Goal: Check status

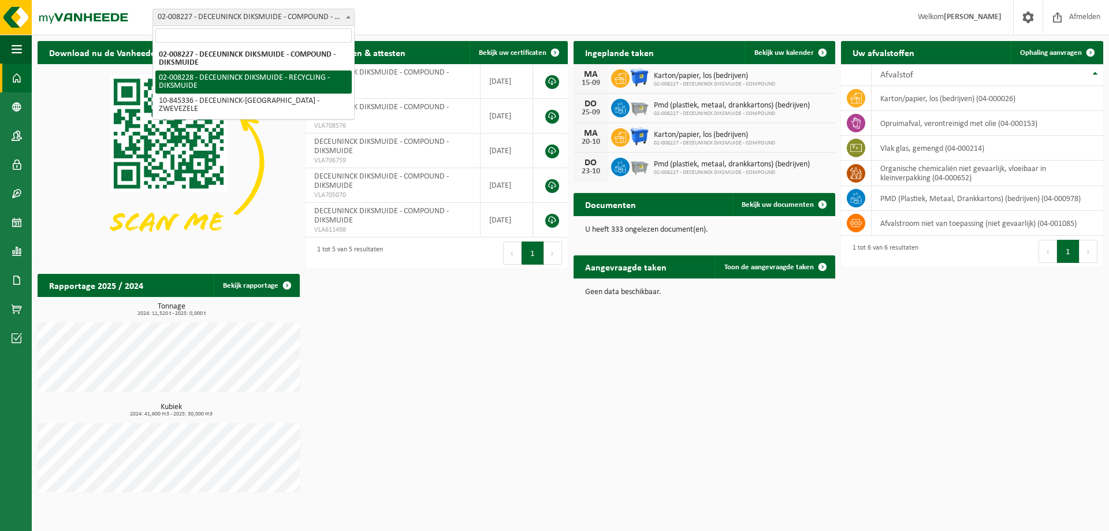
select select "1119"
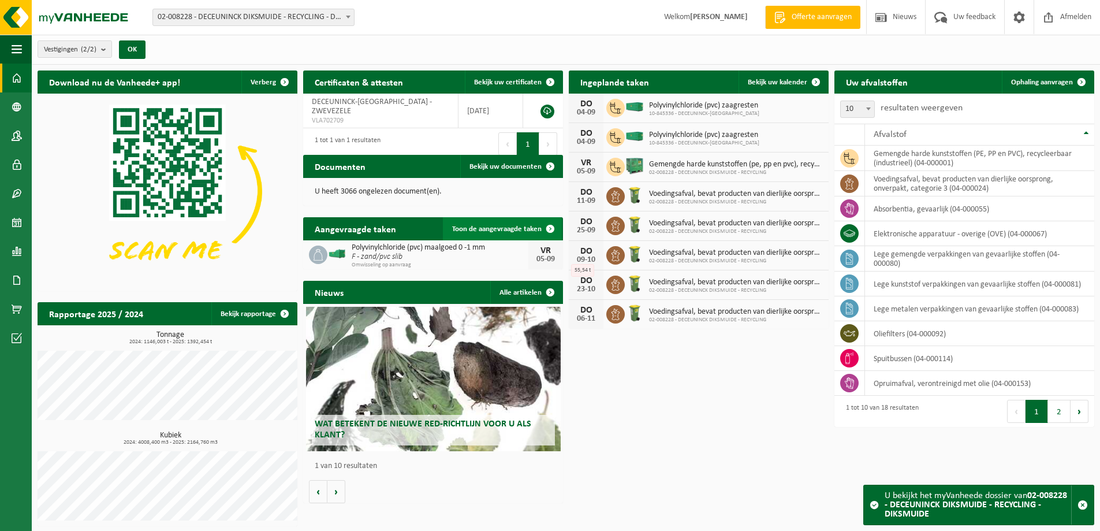
click at [511, 230] on span "Toon de aangevraagde taken" at bounding box center [497, 229] width 90 height 8
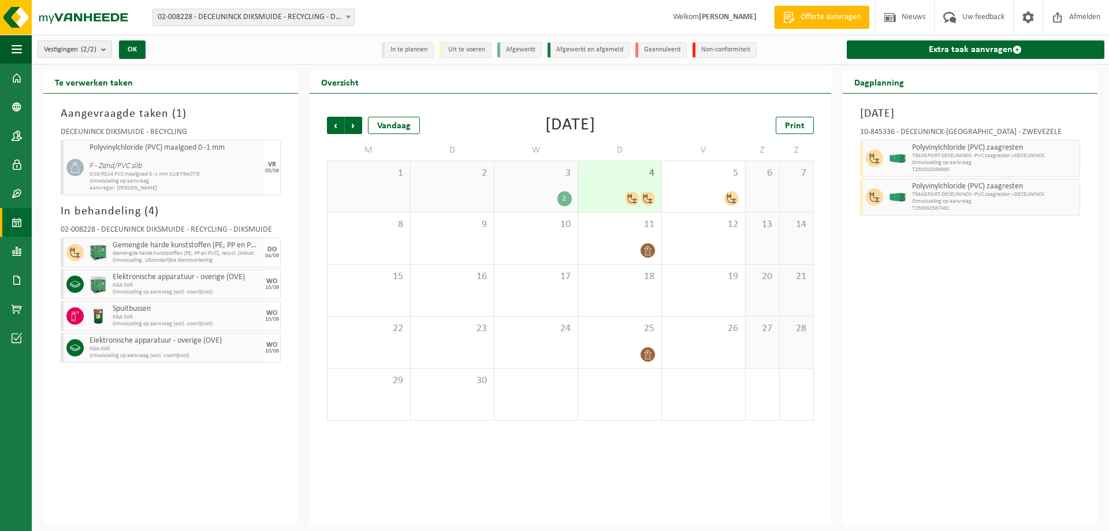
click at [326, 124] on div "Vorige Volgende Vandaag [DATE] Print M D W D V Z Z 1 2 3 2 4 5 6 7 8 9 10 11 12…" at bounding box center [570, 268] width 498 height 327
click at [336, 131] on span "Vorige" at bounding box center [335, 125] width 17 height 17
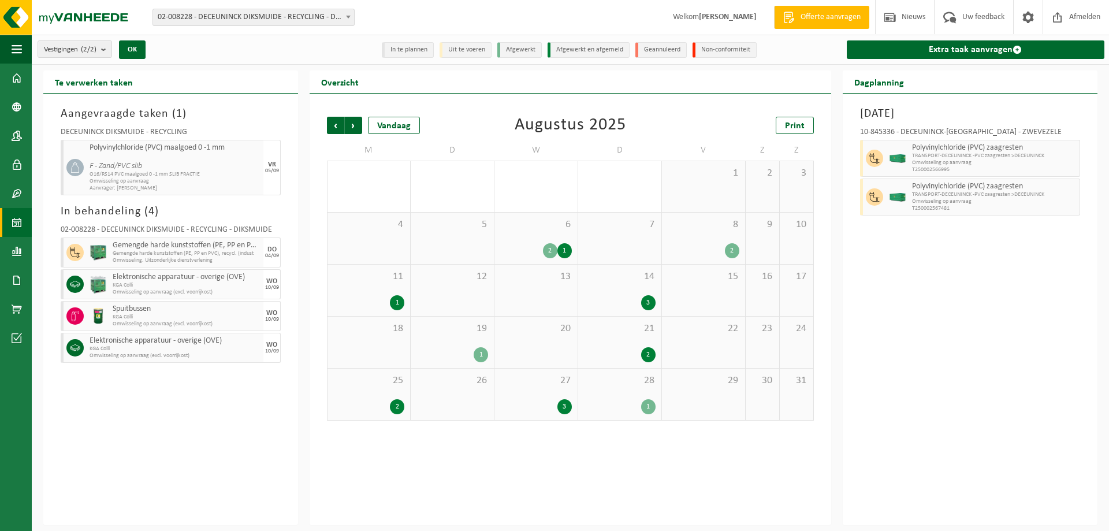
click at [610, 392] on div "28 1" at bounding box center [619, 393] width 83 height 51
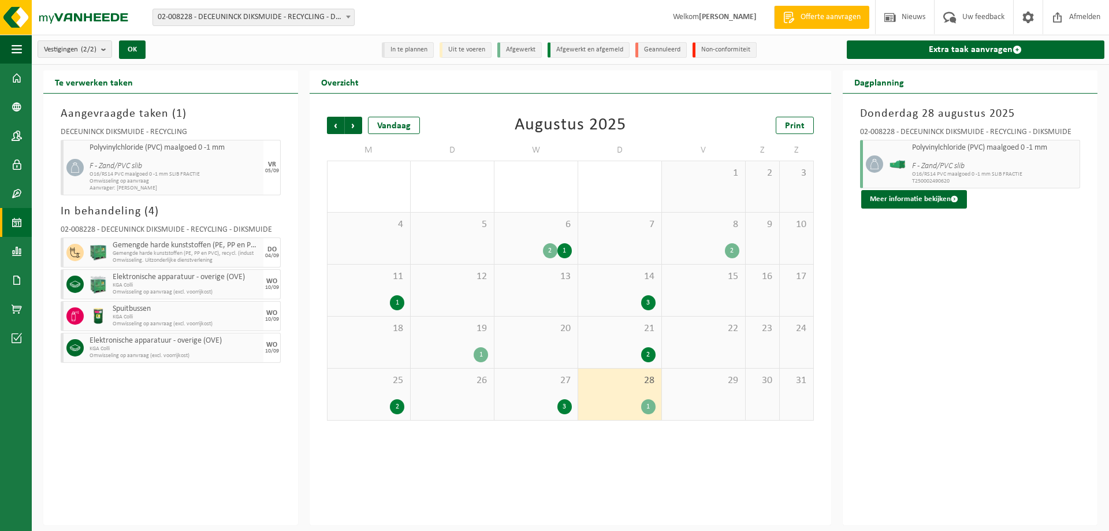
click at [549, 393] on div "27 3" at bounding box center [535, 393] width 83 height 51
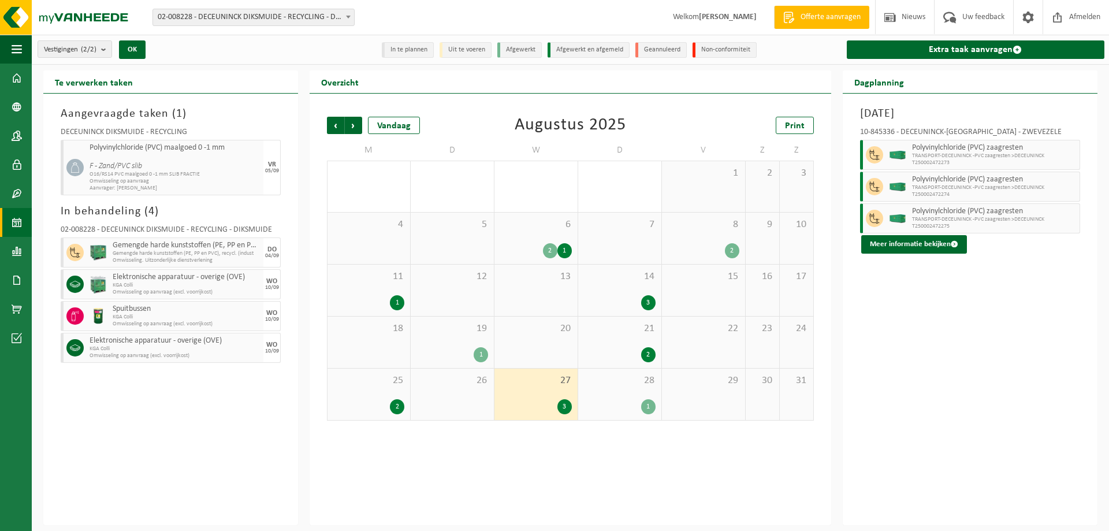
click at [623, 399] on div "1" at bounding box center [620, 406] width 72 height 15
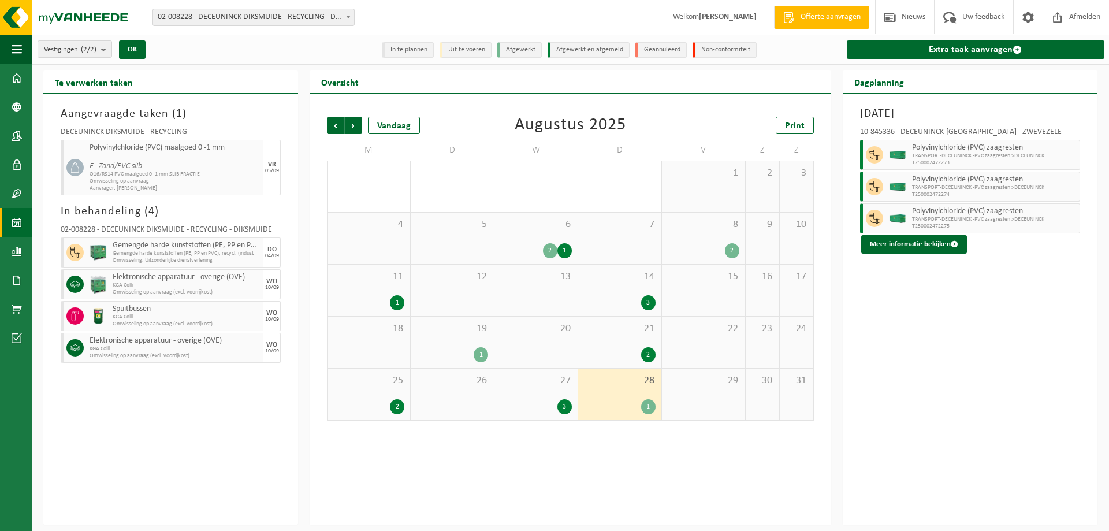
click at [367, 392] on div "25 2" at bounding box center [368, 393] width 83 height 51
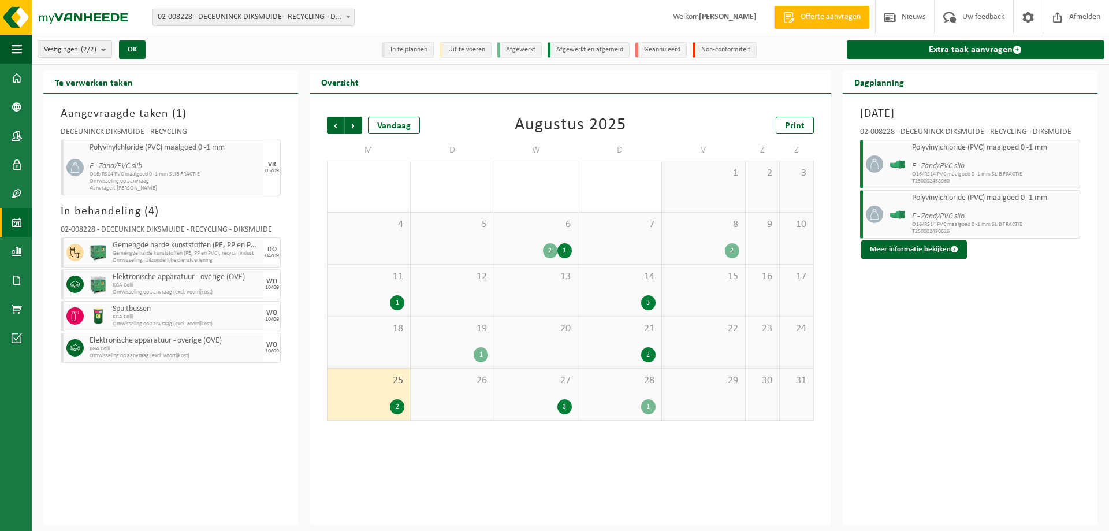
click at [632, 345] on div "21 2" at bounding box center [619, 341] width 83 height 51
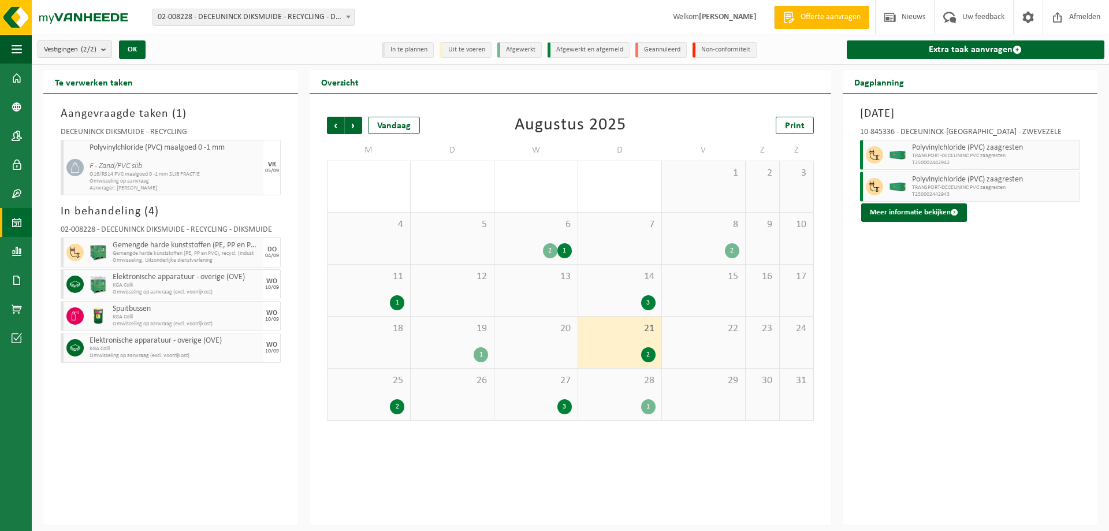
click at [461, 337] on div "19 1" at bounding box center [452, 341] width 83 height 51
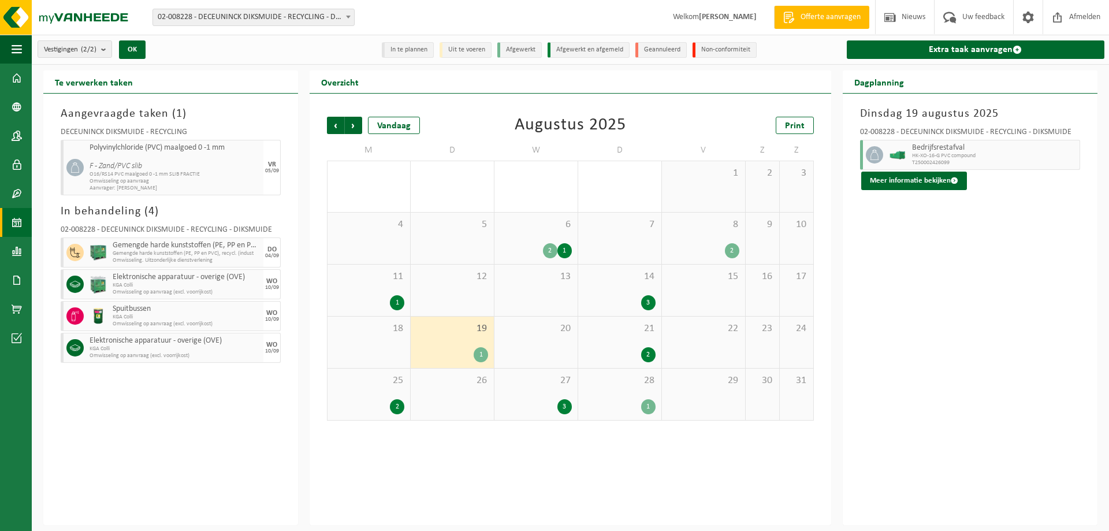
click at [338, 289] on div "11 1" at bounding box center [368, 290] width 83 height 51
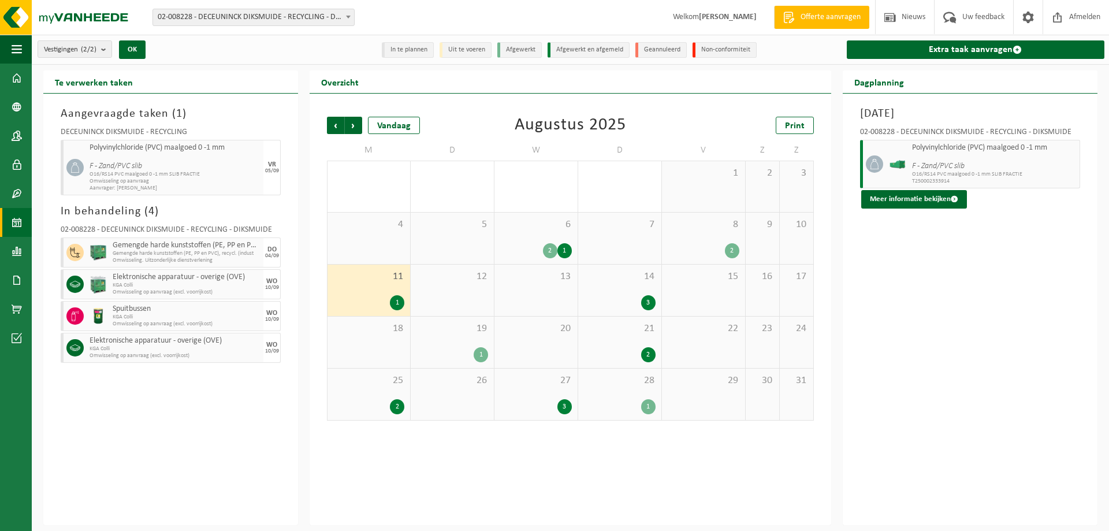
click at [621, 282] on span "14" at bounding box center [620, 276] width 72 height 13
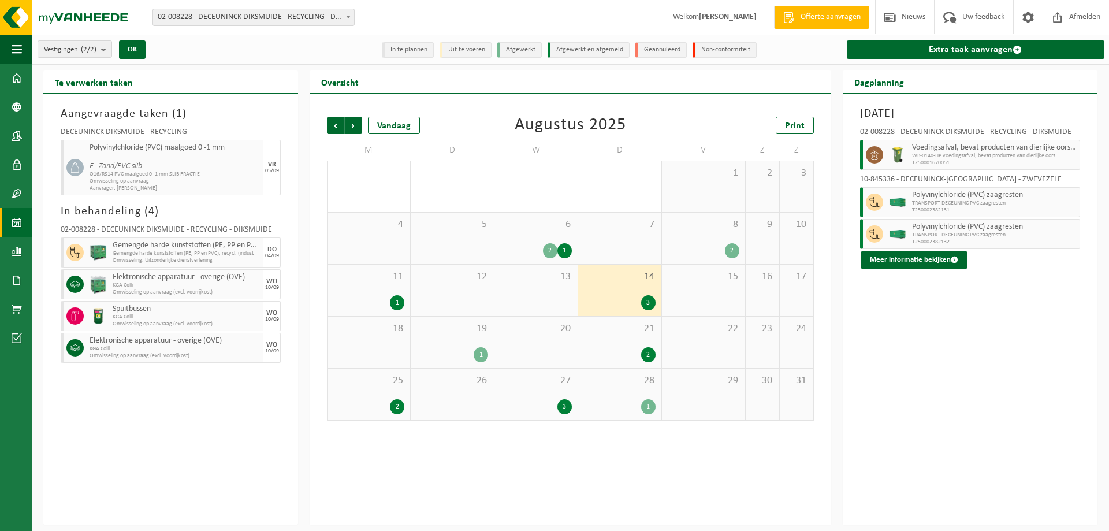
click at [529, 228] on span "6" at bounding box center [536, 224] width 72 height 13
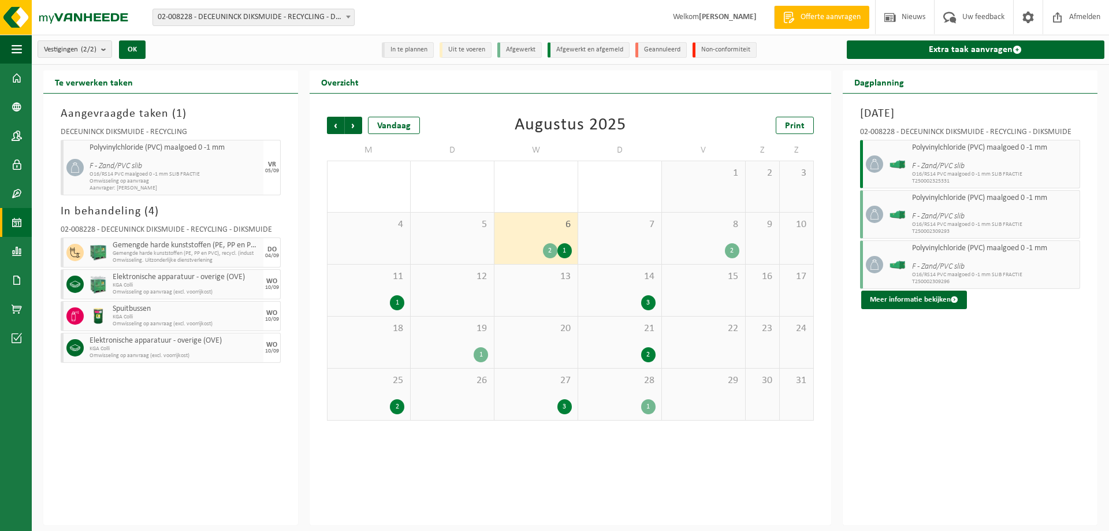
click at [707, 224] on span "8" at bounding box center [704, 224] width 72 height 13
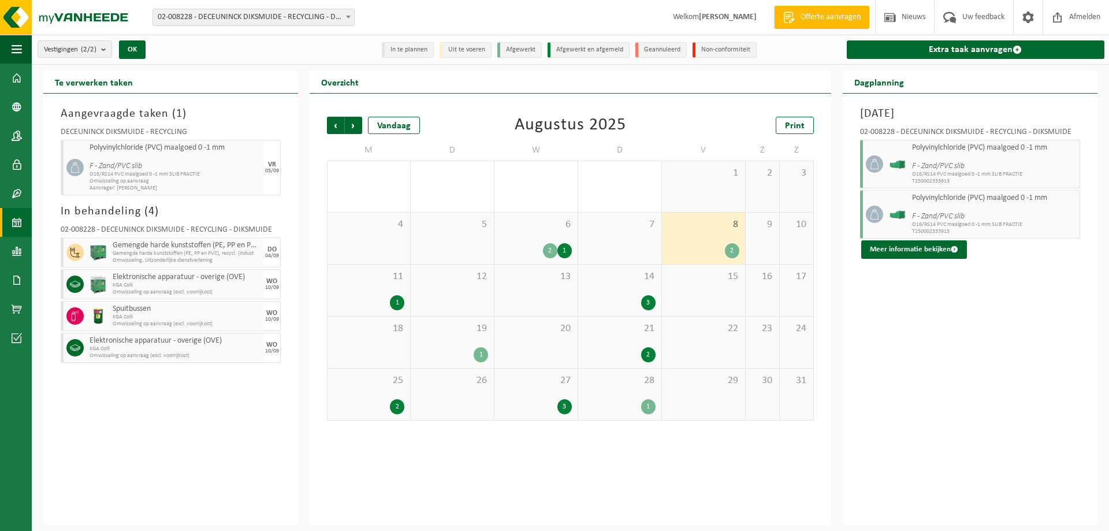
click at [623, 394] on div "28 1" at bounding box center [619, 393] width 83 height 51
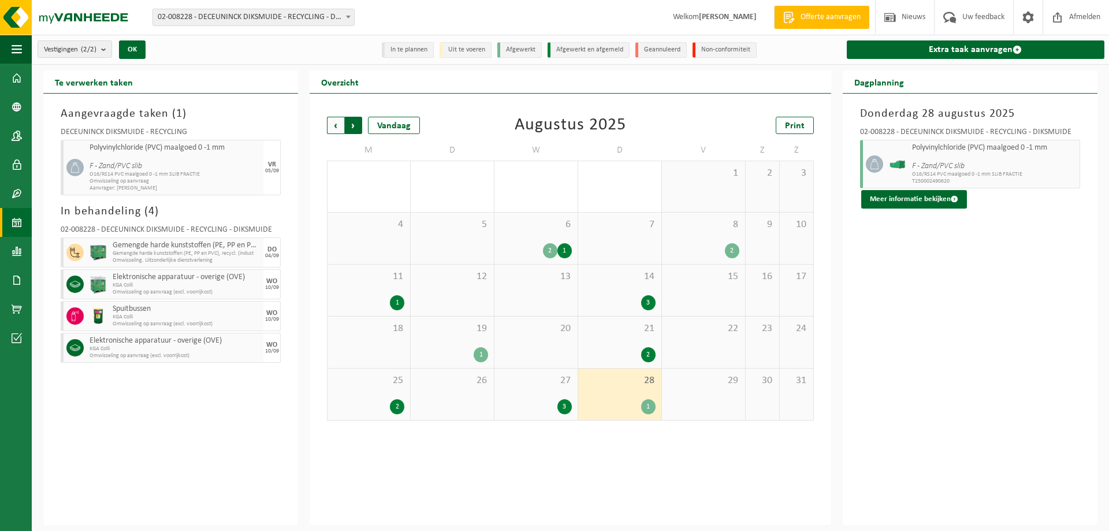
click at [341, 119] on span "Vorige" at bounding box center [335, 125] width 17 height 17
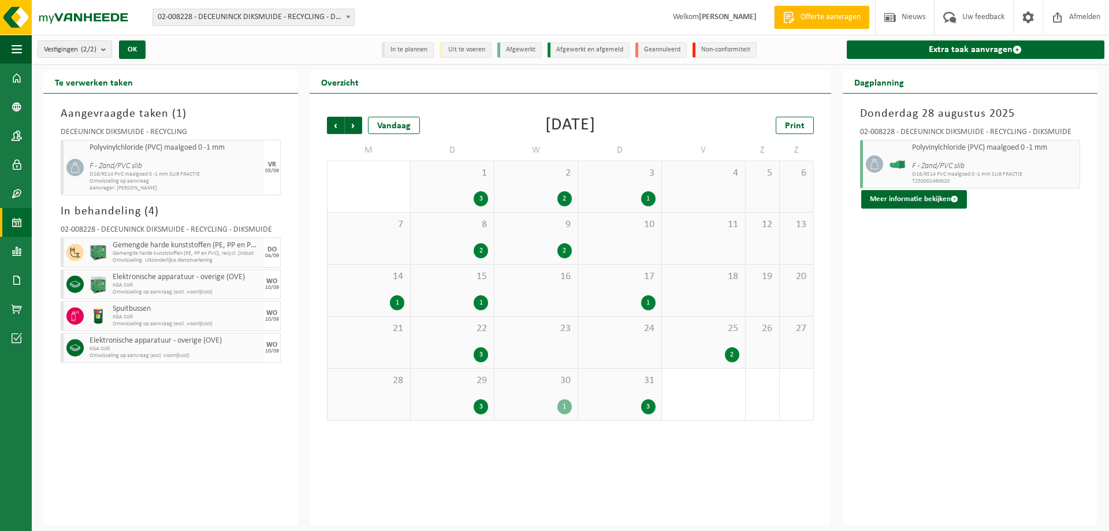
click at [701, 342] on div "25 2" at bounding box center [703, 341] width 83 height 51
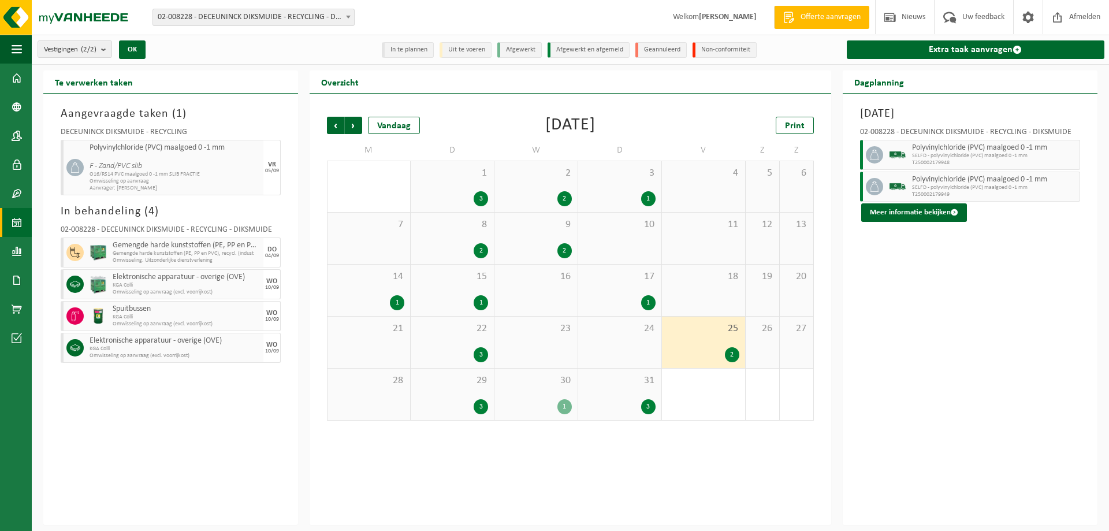
click at [475, 335] on div "22 3" at bounding box center [452, 341] width 83 height 51
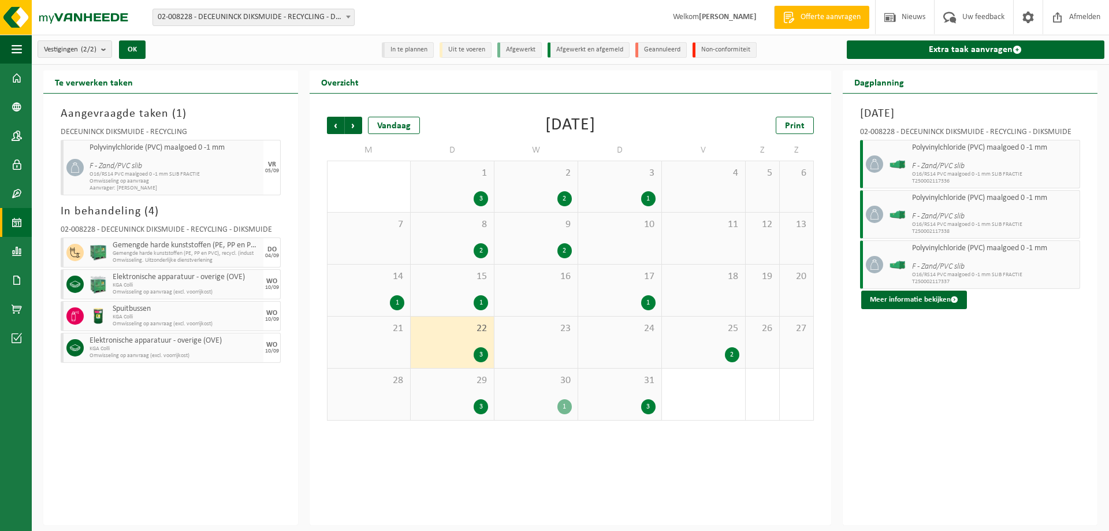
click at [468, 394] on div "29 3" at bounding box center [452, 393] width 83 height 51
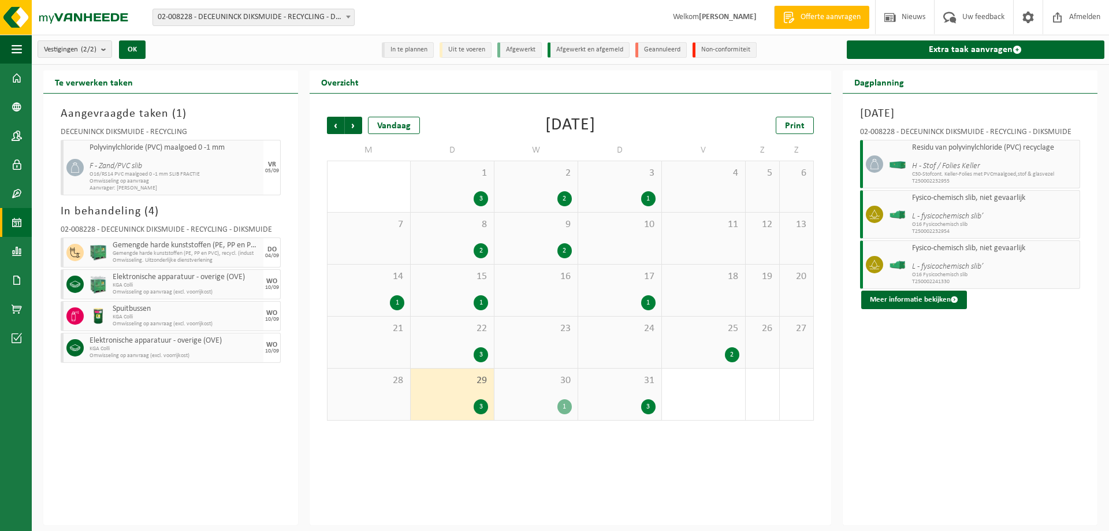
click at [563, 394] on div "30 1" at bounding box center [535, 393] width 83 height 51
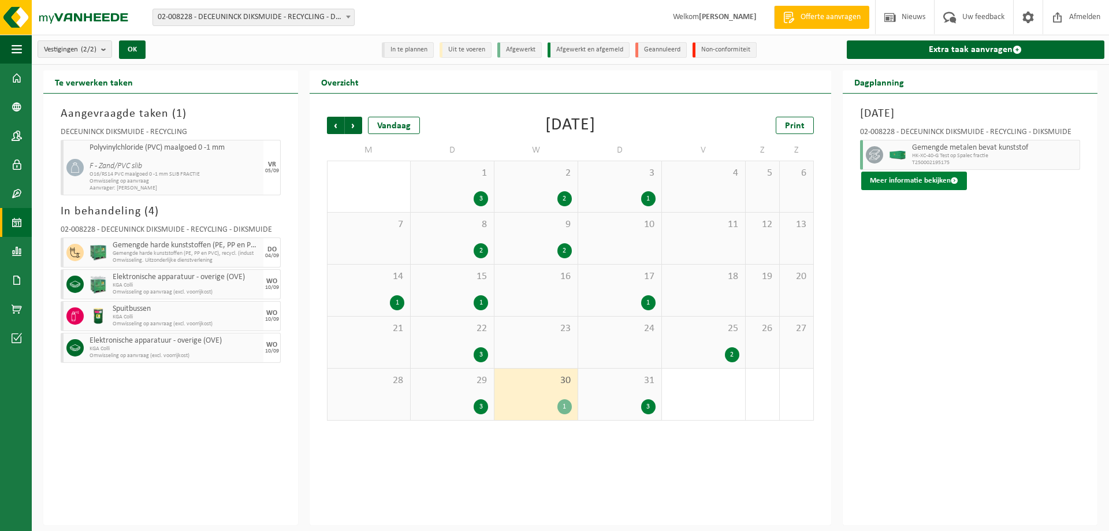
click at [907, 176] on button "Meer informatie bekijken" at bounding box center [914, 181] width 106 height 18
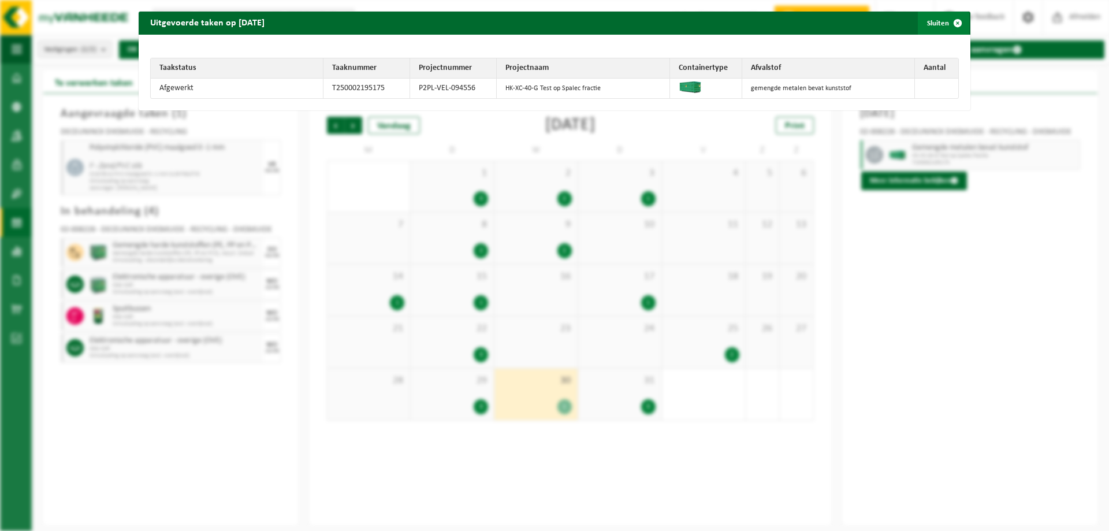
click at [951, 23] on span "button" at bounding box center [957, 23] width 23 height 23
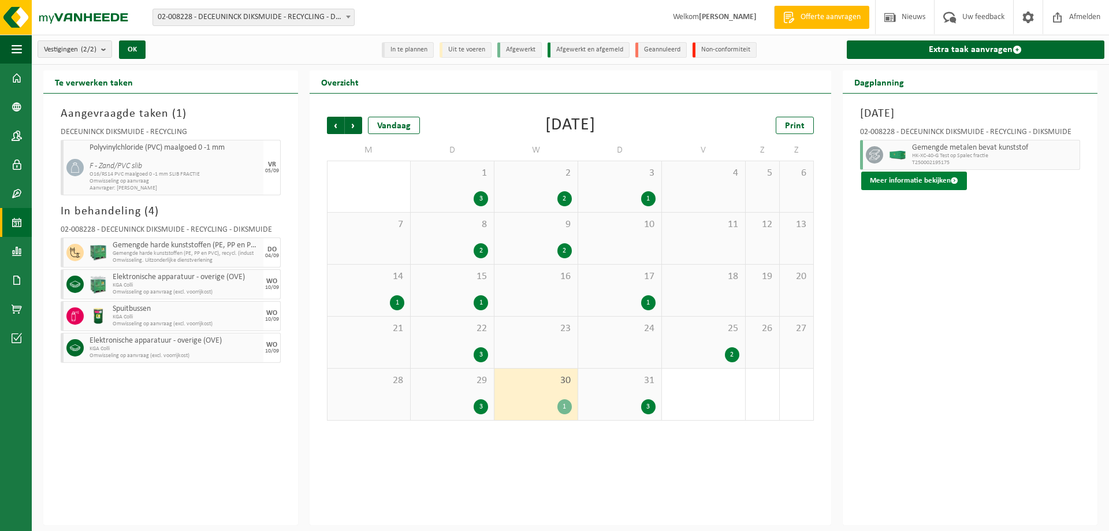
click at [906, 179] on button "Meer informatie bekijken" at bounding box center [914, 181] width 106 height 18
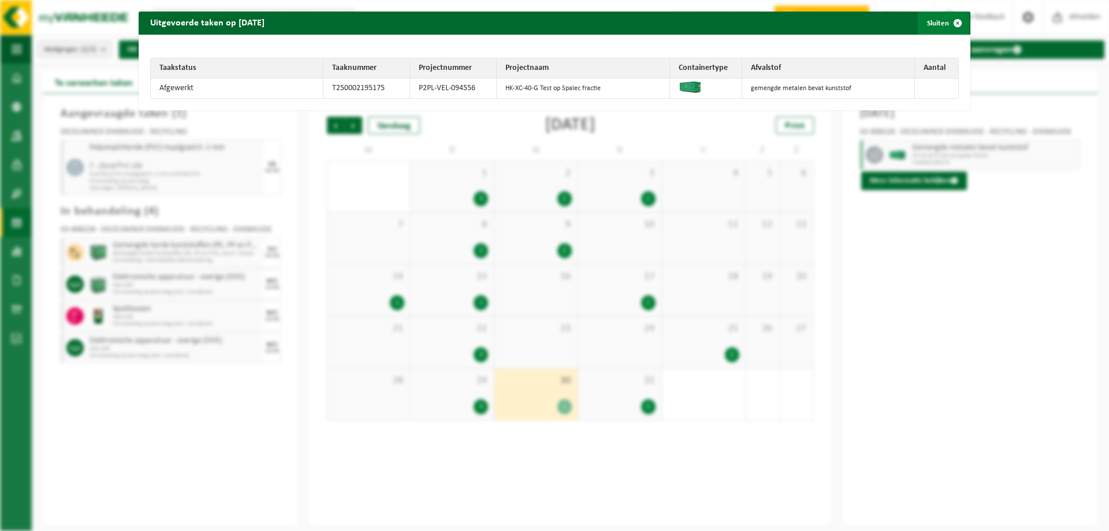
click at [948, 24] on span "button" at bounding box center [957, 23] width 23 height 23
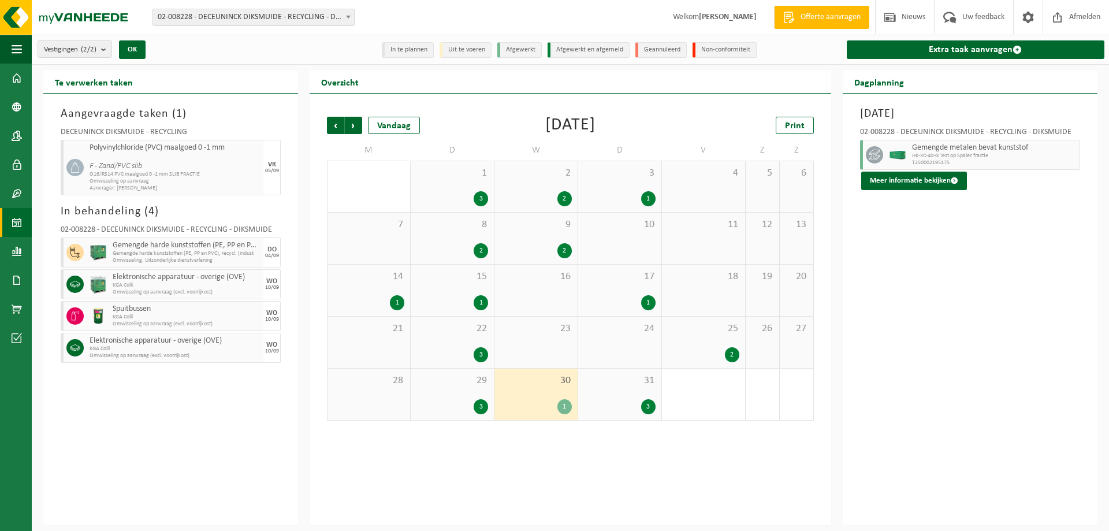
click at [959, 265] on div "Woensdag 30 juli 2025 02-008228 - DECEUNINCK DIKSMUIDE - RECYCLING - DIKSMUIDE …" at bounding box center [970, 309] width 255 height 431
